Goal: Transaction & Acquisition: Purchase product/service

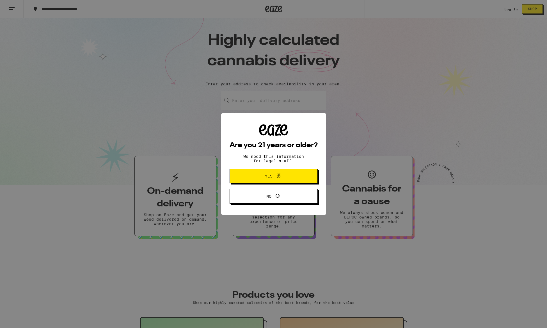
click at [251, 171] on button "Yes" at bounding box center [274, 176] width 88 height 15
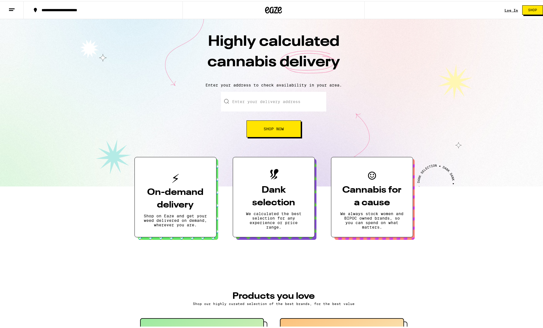
click at [239, 104] on input "Enter your delivery address" at bounding box center [273, 101] width 105 height 20
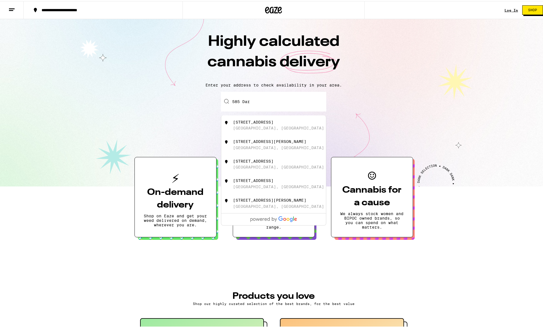
click at [238, 119] on div "[STREET_ADDRESS]" at bounding box center [253, 121] width 40 height 4
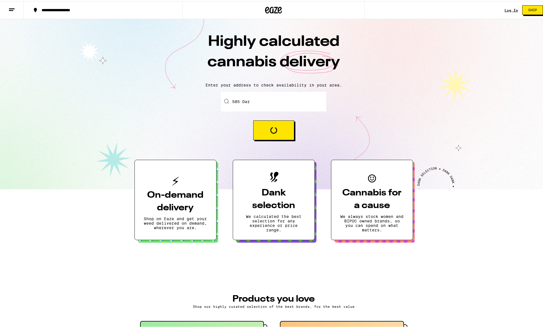
type input "[STREET_ADDRESS]"
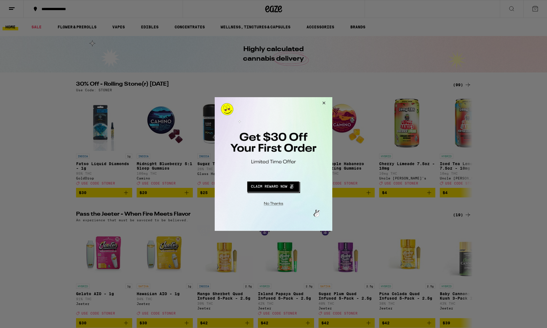
click at [325, 102] on button "Close Modal" at bounding box center [322, 103] width 15 height 13
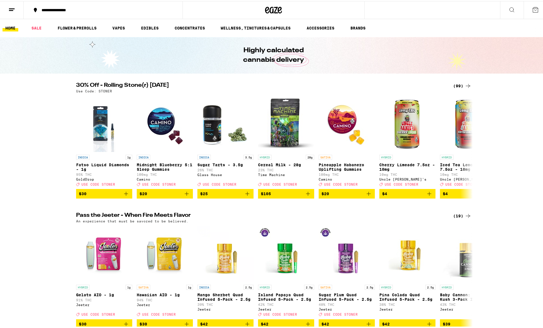
click at [510, 8] on icon at bounding box center [511, 8] width 7 height 7
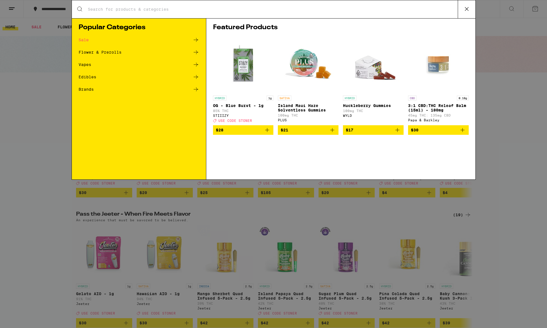
click at [467, 12] on icon at bounding box center [466, 9] width 8 height 8
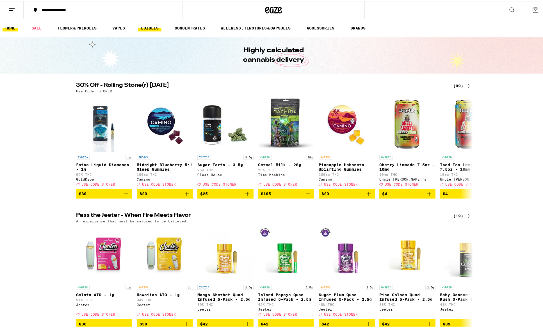
click at [151, 28] on link "EDIBLES" at bounding box center [149, 27] width 23 height 7
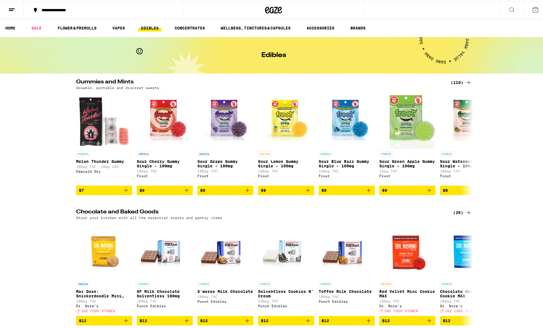
click at [461, 81] on div "(110)" at bounding box center [460, 81] width 21 height 7
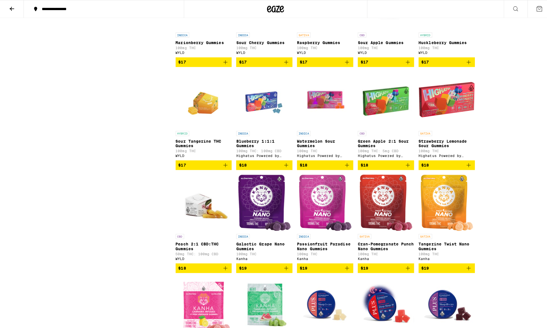
scroll to position [922, 0]
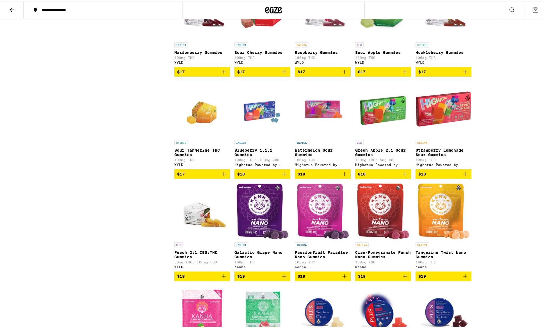
click at [403, 73] on icon "Add to bag" at bounding box center [405, 71] width 4 height 4
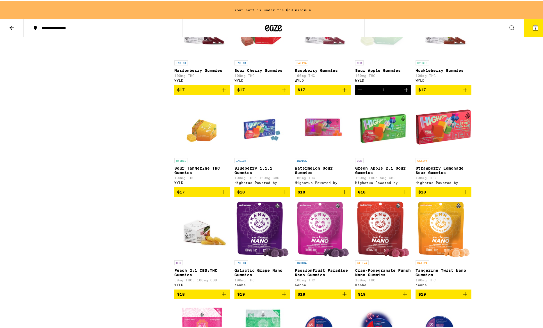
click at [342, 92] on icon "Add to bag" at bounding box center [344, 88] width 7 height 7
click at [220, 92] on icon "Add to bag" at bounding box center [223, 88] width 7 height 7
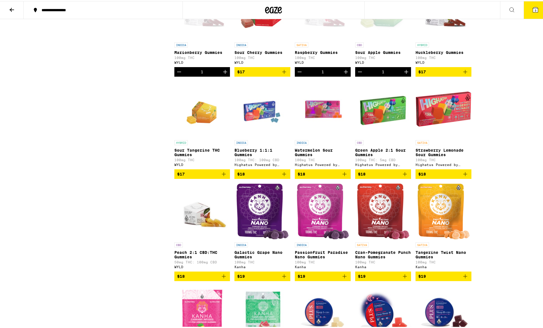
click at [533, 10] on icon at bounding box center [535, 8] width 5 height 5
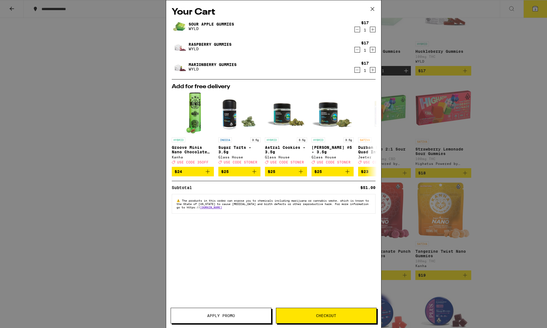
click at [358, 30] on icon "Decrement" at bounding box center [357, 29] width 5 height 7
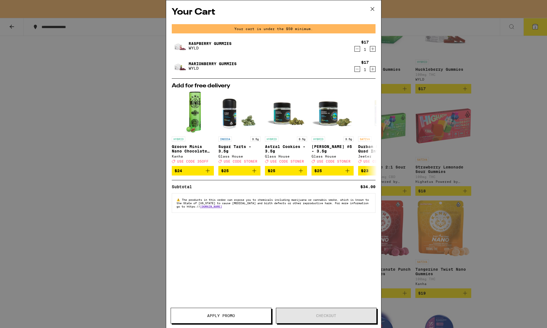
click at [358, 30] on div "Your cart is under the $50 minimum." at bounding box center [274, 28] width 204 height 9
click at [331, 49] on div "Raspberry Gummies WYLD" at bounding box center [263, 46] width 182 height 16
click at [374, 8] on icon at bounding box center [372, 9] width 8 height 8
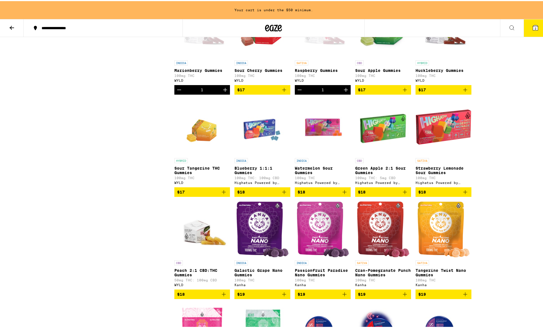
click at [532, 27] on icon at bounding box center [535, 26] width 7 height 7
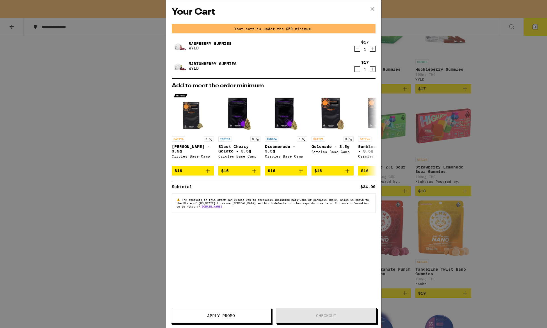
click at [489, 57] on div "Your Cart Your cart is under the $50 minimum. Raspberry Gummies WYLD $17 1 Mari…" at bounding box center [273, 164] width 547 height 328
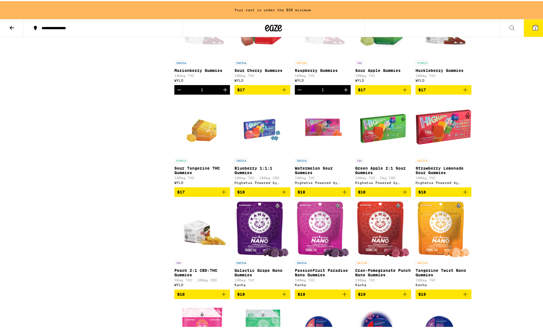
click at [401, 92] on icon "Add to bag" at bounding box center [404, 88] width 7 height 7
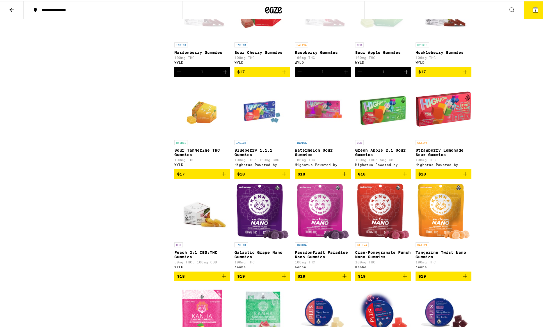
click at [533, 8] on icon at bounding box center [535, 8] width 5 height 5
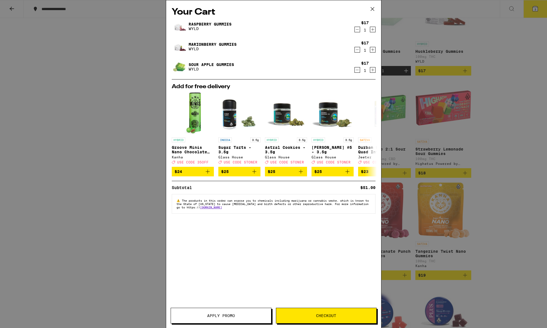
click at [373, 69] on icon "Increment" at bounding box center [372, 70] width 5 height 7
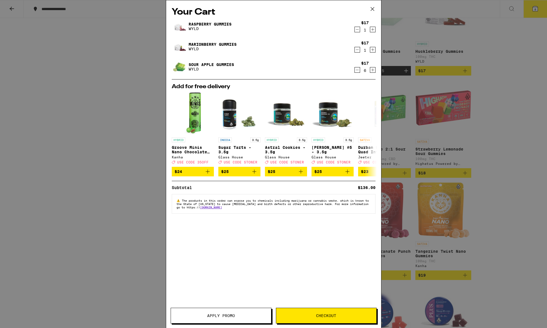
click at [373, 69] on icon "Increment" at bounding box center [372, 70] width 5 height 7
click at [372, 30] on icon "Increment" at bounding box center [372, 29] width 3 height 3
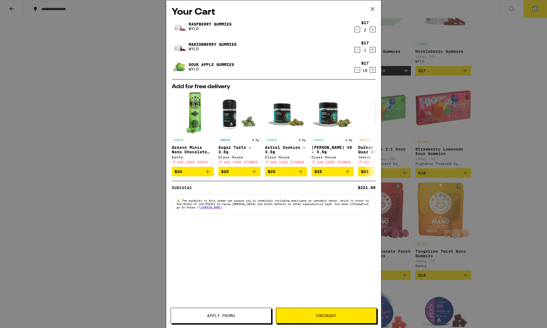
click at [372, 30] on icon "Increment" at bounding box center [372, 29] width 3 height 3
click at [374, 50] on icon "Increment" at bounding box center [372, 49] width 5 height 7
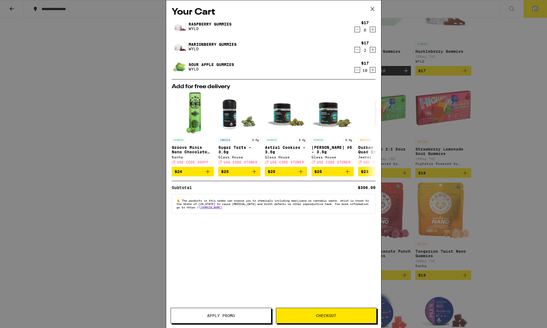
click at [374, 50] on icon "Increment" at bounding box center [372, 49] width 5 height 7
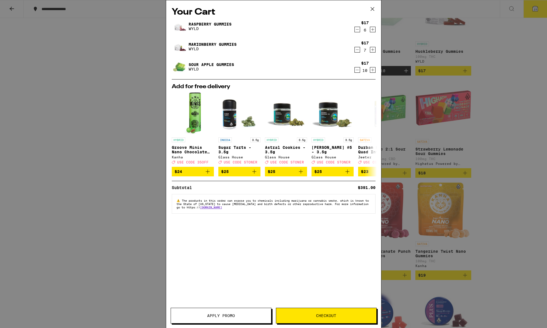
click at [371, 32] on icon "Increment" at bounding box center [372, 29] width 5 height 7
click at [336, 317] on span "Checkout" at bounding box center [326, 315] width 20 height 4
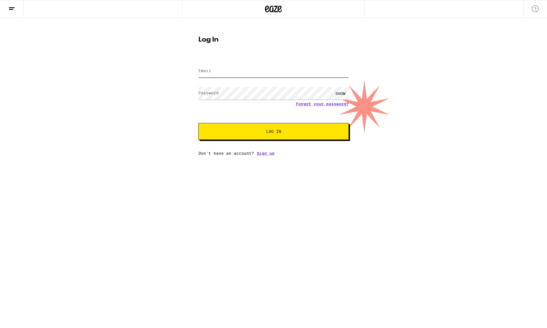
type input "[EMAIL_ADDRESS][DOMAIN_NAME]"
click at [273, 132] on button "Log In" at bounding box center [273, 131] width 150 height 17
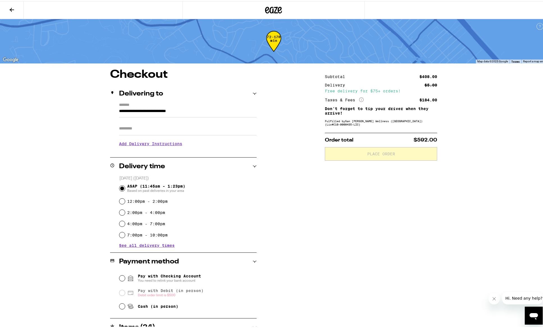
scroll to position [68, 0]
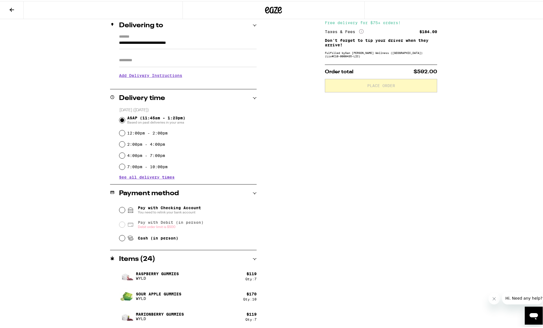
click at [121, 154] on input "4:00pm - 7:00pm" at bounding box center [122, 155] width 6 height 6
radio input "true"
click at [12, 9] on icon at bounding box center [12, 9] width 4 height 4
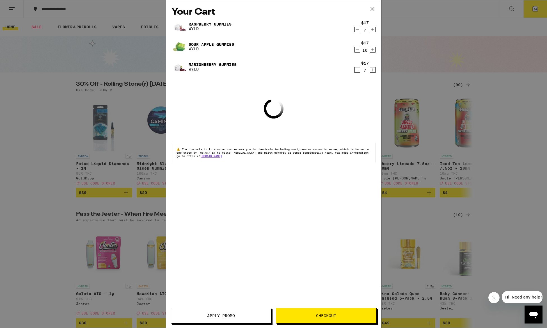
click at [355, 72] on icon "Decrement" at bounding box center [357, 70] width 5 height 7
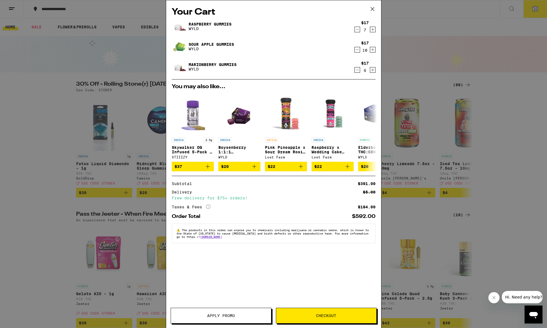
click at [358, 30] on icon "Decrement" at bounding box center [357, 29] width 5 height 7
click at [356, 71] on icon "Decrement" at bounding box center [357, 70] width 5 height 7
click at [356, 29] on icon "Decrement" at bounding box center [357, 29] width 5 height 7
click at [331, 314] on span "Checkout" at bounding box center [326, 315] width 20 height 4
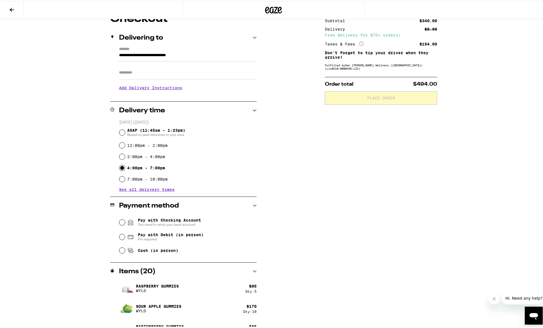
scroll to position [68, 0]
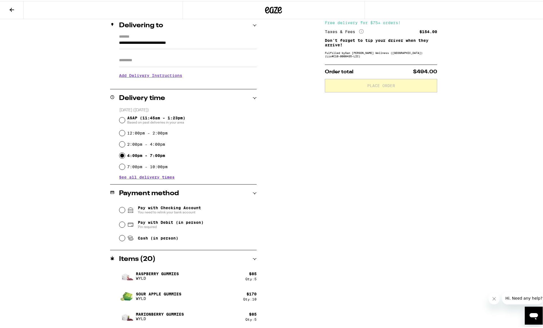
click at [119, 224] on input "Pay with Debit (in person) Pin required" at bounding box center [122, 224] width 6 height 6
radio input "true"
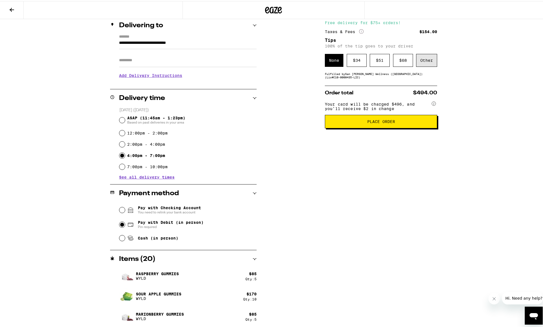
click at [427, 59] on div "Other" at bounding box center [426, 59] width 21 height 13
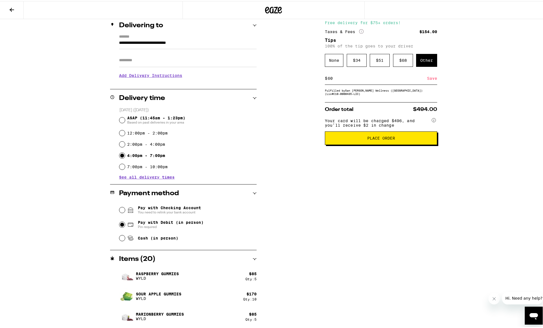
type input "6"
click at [429, 79] on div "Save" at bounding box center [432, 77] width 10 height 12
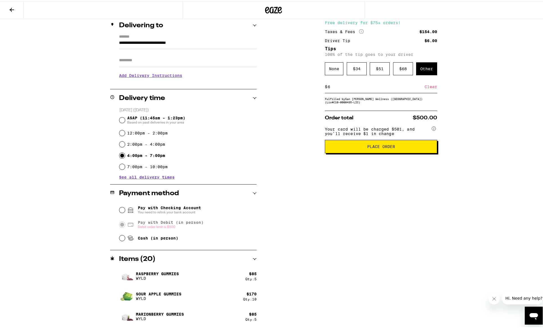
click at [374, 147] on span "Place Order" at bounding box center [381, 145] width 28 height 4
radio input "false"
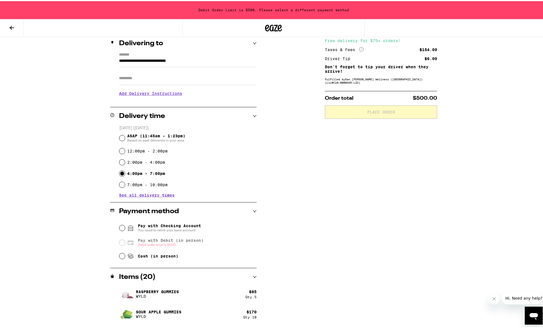
click at [11, 26] on icon at bounding box center [12, 27] width 4 height 4
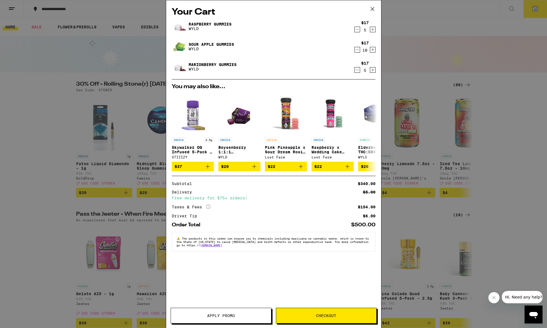
click at [345, 315] on span "Checkout" at bounding box center [326, 315] width 100 height 4
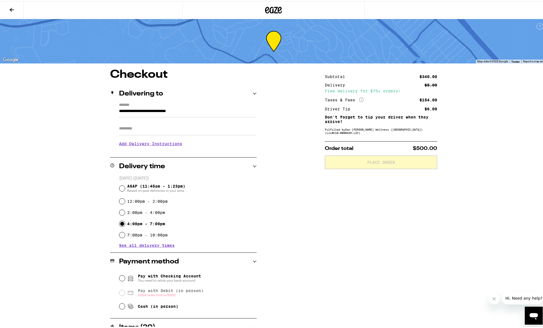
click at [384, 99] on div "Taxes & Fees More Info $154.00" at bounding box center [381, 98] width 112 height 5
click at [417, 106] on div "Subtotal $340.00 Delivery $5.00 Free delivery for $75+ orders! Taxes & Fees Mor…" at bounding box center [381, 92] width 112 height 36
click at [426, 107] on div "$6.00" at bounding box center [430, 108] width 13 height 4
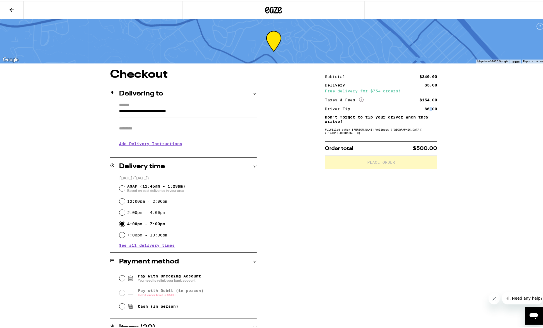
click at [426, 107] on div "$6.00" at bounding box center [430, 108] width 13 height 4
click at [10, 8] on icon at bounding box center [11, 8] width 7 height 7
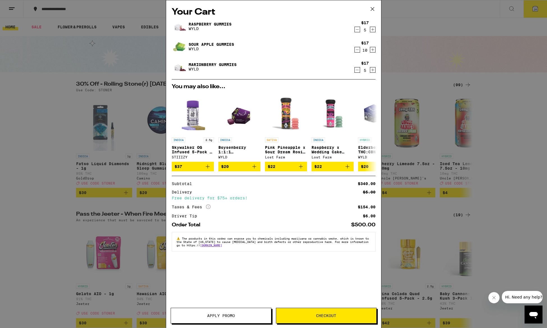
click at [357, 29] on icon "Decrement" at bounding box center [357, 29] width 3 height 0
click at [326, 314] on span "Checkout" at bounding box center [326, 315] width 20 height 4
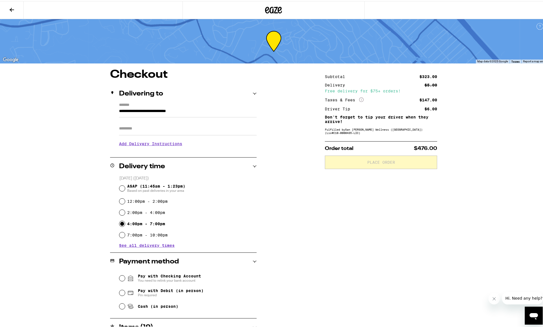
click at [120, 293] on input "Pay with Debit (in person) Pin required" at bounding box center [122, 292] width 6 height 6
radio input "true"
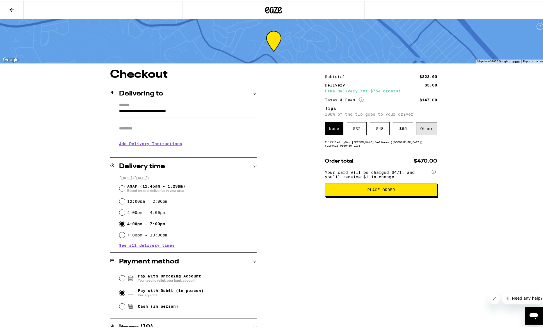
click at [426, 128] on div "Other" at bounding box center [426, 127] width 21 height 13
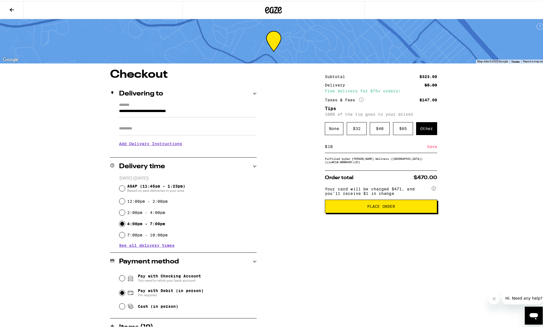
type input "10"
click at [432, 150] on div "Save" at bounding box center [432, 145] width 10 height 12
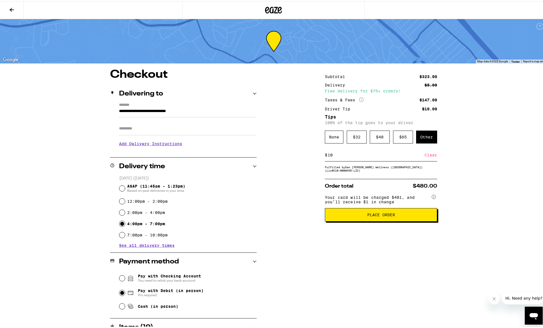
click at [380, 216] on span "Place Order" at bounding box center [381, 214] width 28 height 4
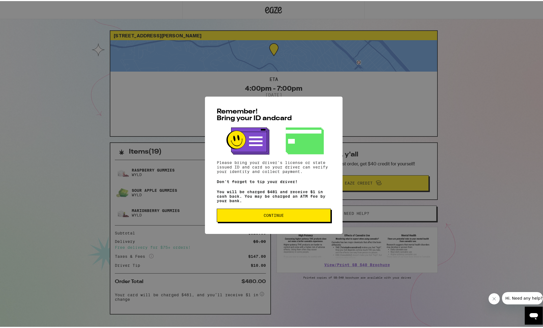
click at [281, 211] on button "Continue" at bounding box center [274, 213] width 114 height 13
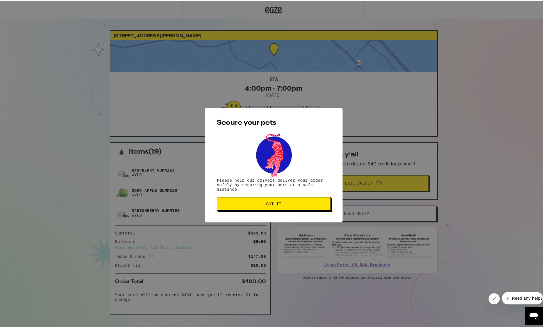
click at [277, 200] on button "Got it" at bounding box center [274, 202] width 114 height 13
